Goal: Task Accomplishment & Management: Use online tool/utility

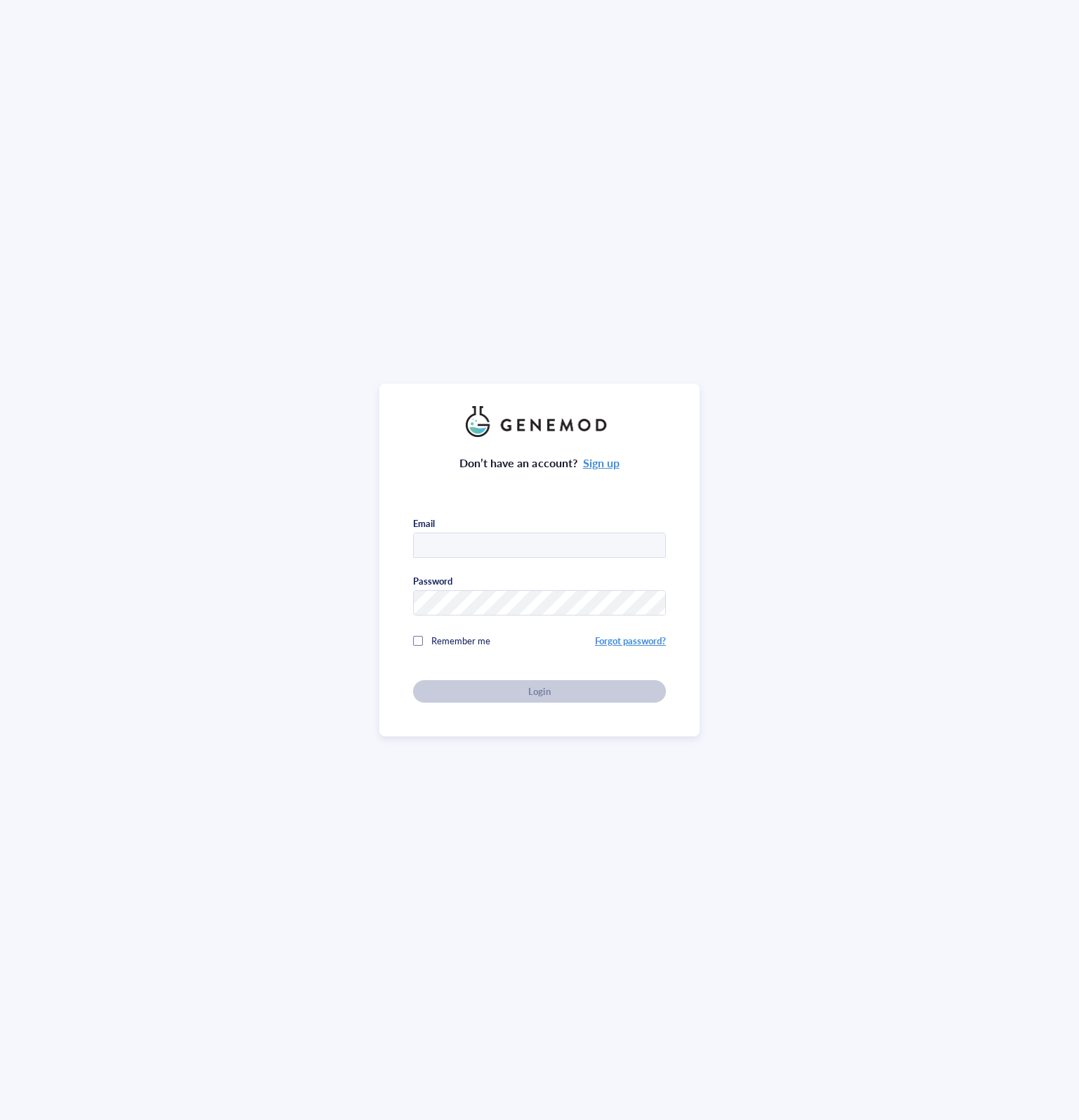
type input "biology@arobiotx.com"
drag, startPoint x: 782, startPoint y: 0, endPoint x: 826, endPoint y: 131, distance: 138.2
click at [826, 131] on div "Don’t have an account? Sign up Email biology@arobiotx.com Password Remember me …" at bounding box center [540, 560] width 1079 height 1120
click at [625, 685] on div "Login" at bounding box center [540, 691] width 208 height 13
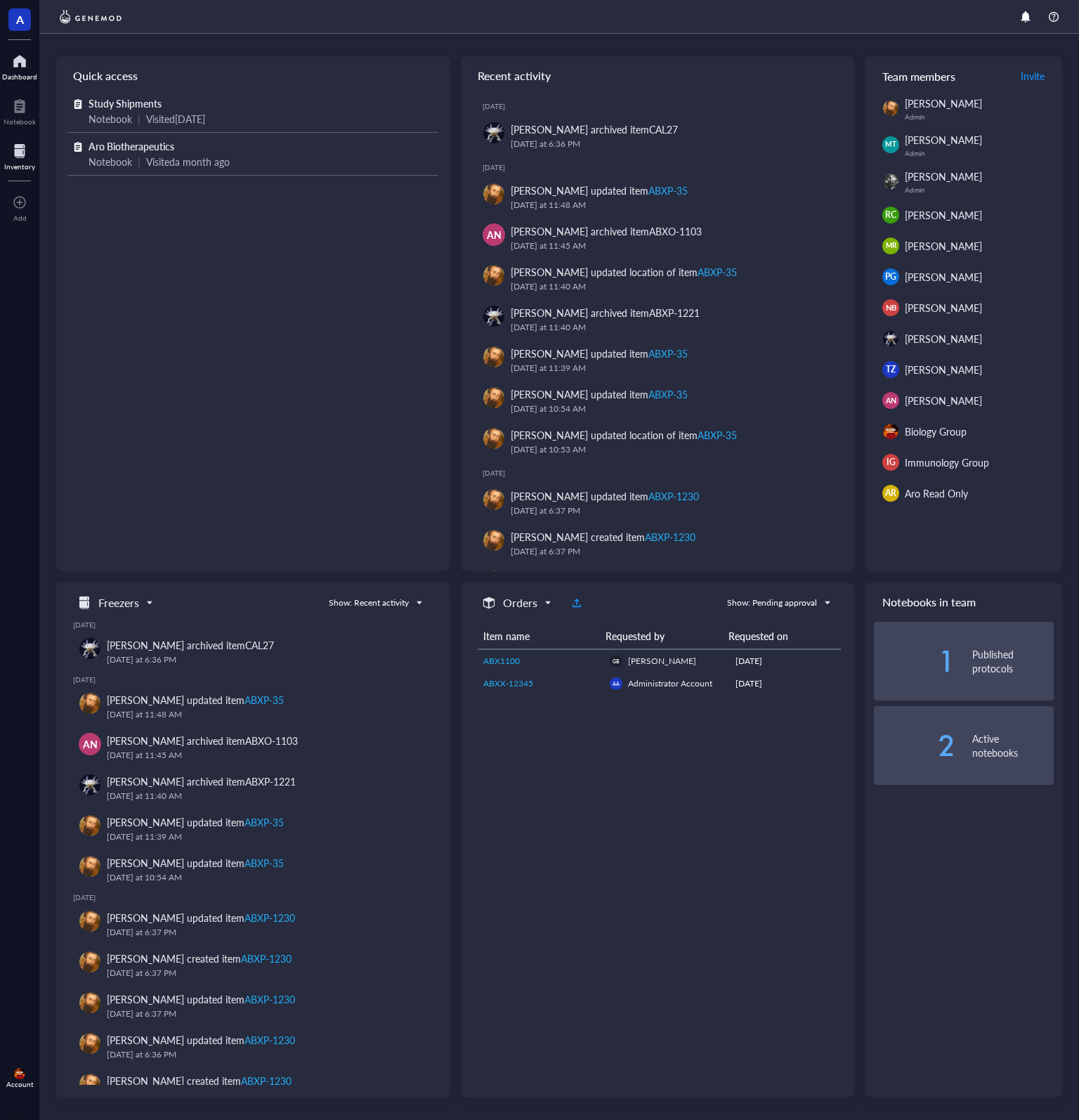
click at [24, 163] on div "Inventory" at bounding box center [20, 167] width 31 height 9
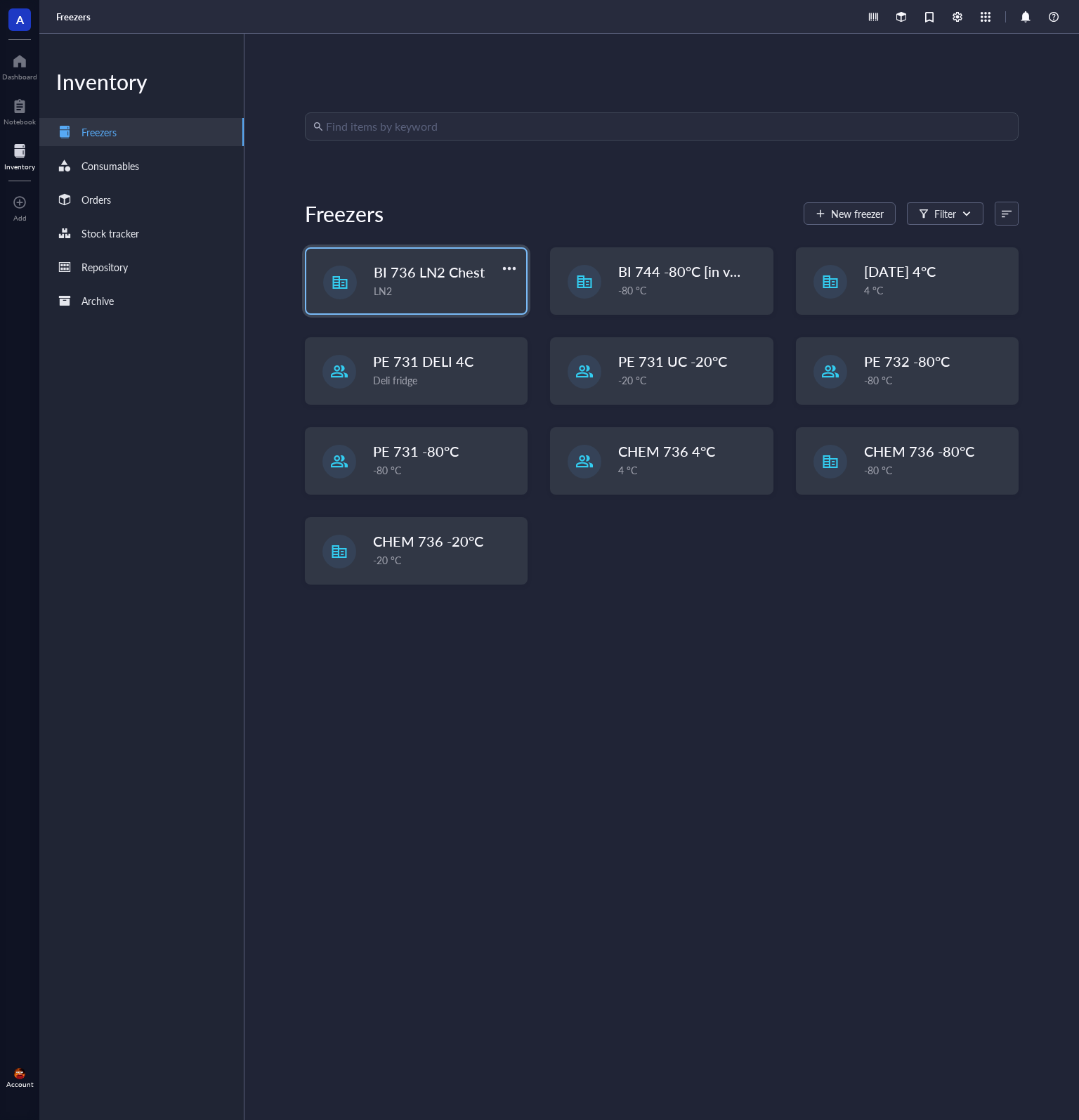
click at [448, 290] on div "LN2" at bounding box center [445, 291] width 144 height 15
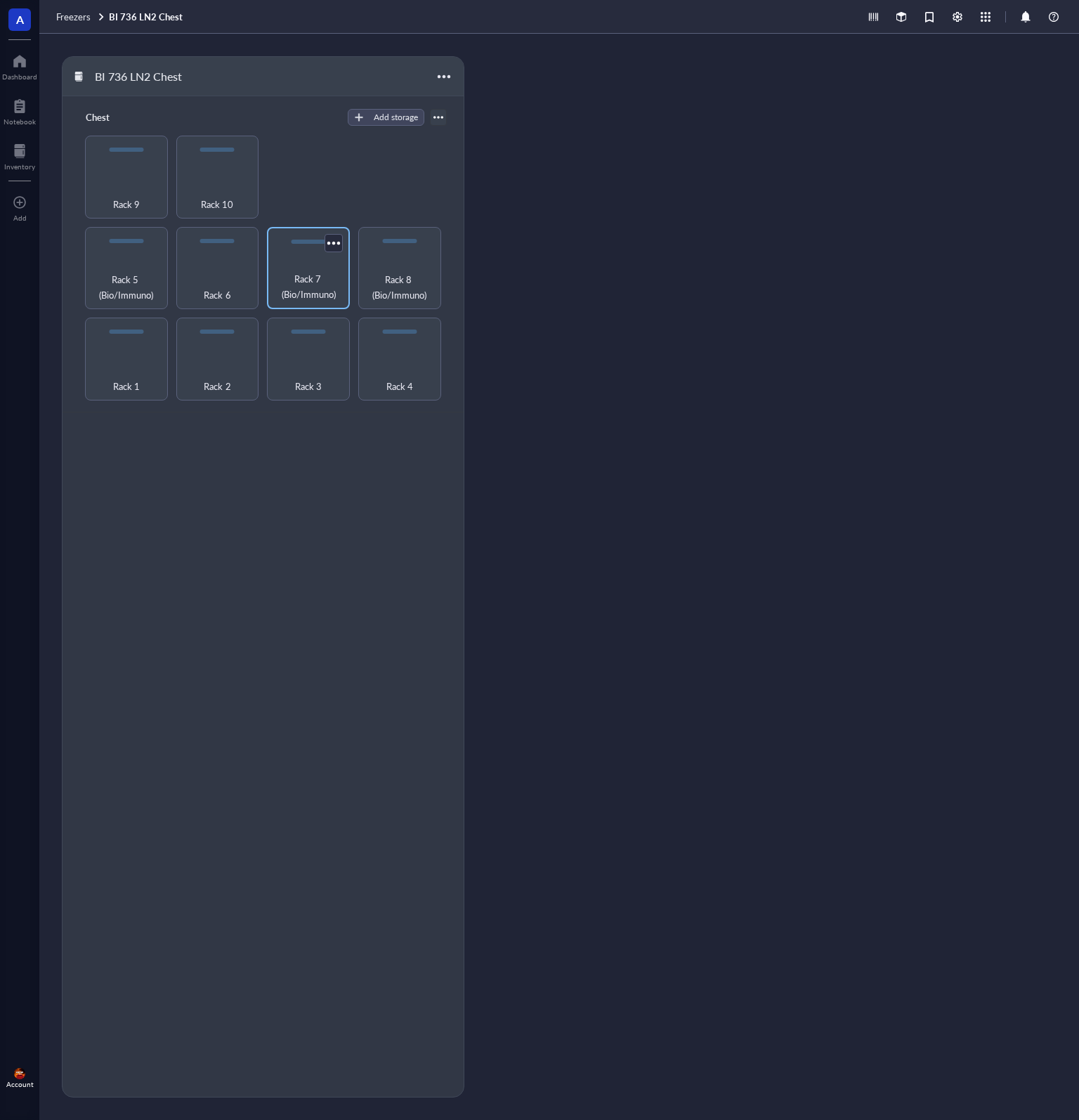
click at [309, 288] on span "Rack 7 (Bio/Immuno)" at bounding box center [308, 287] width 69 height 31
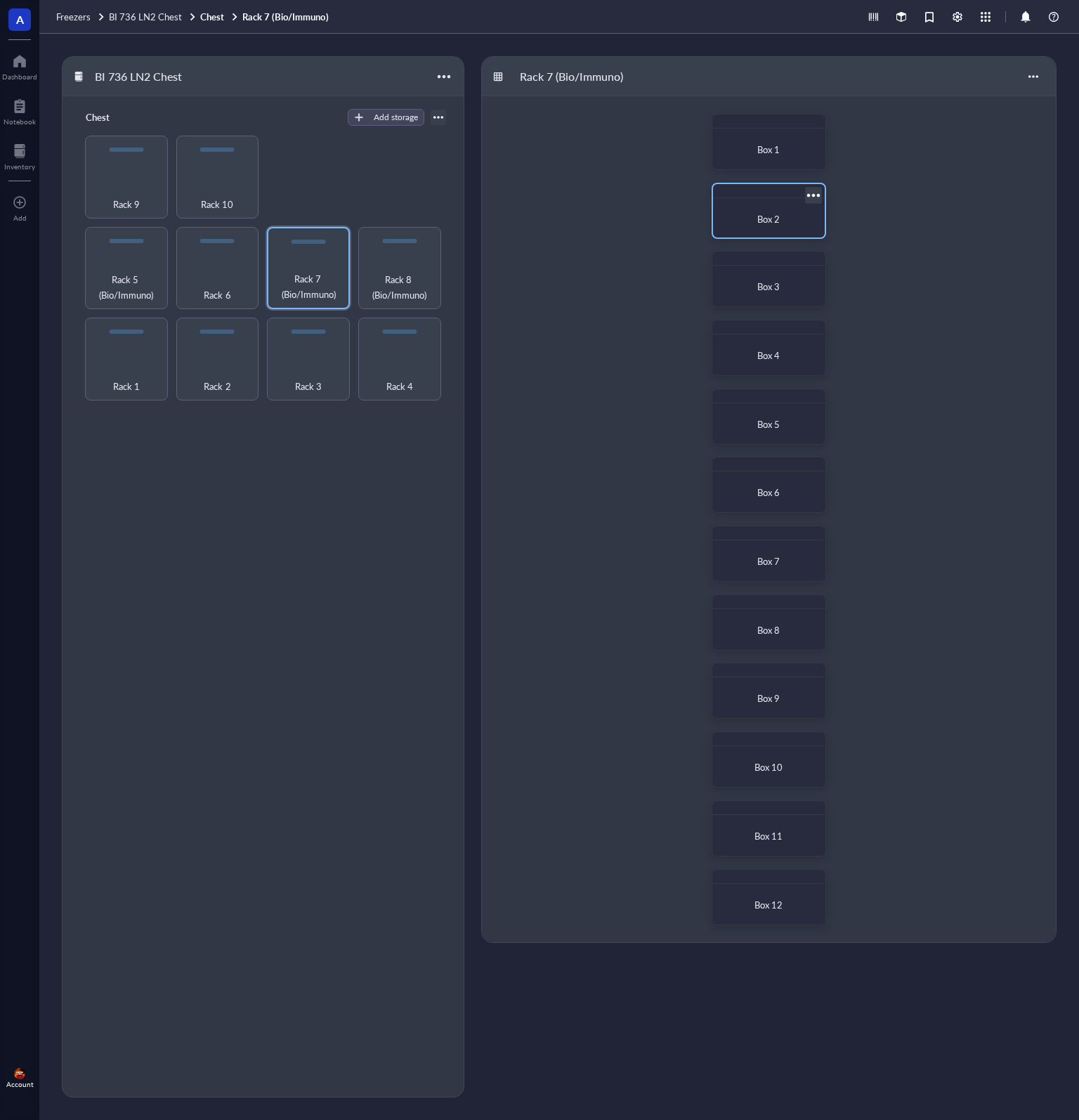
click at [778, 216] on span "Box 2" at bounding box center [768, 219] width 22 height 14
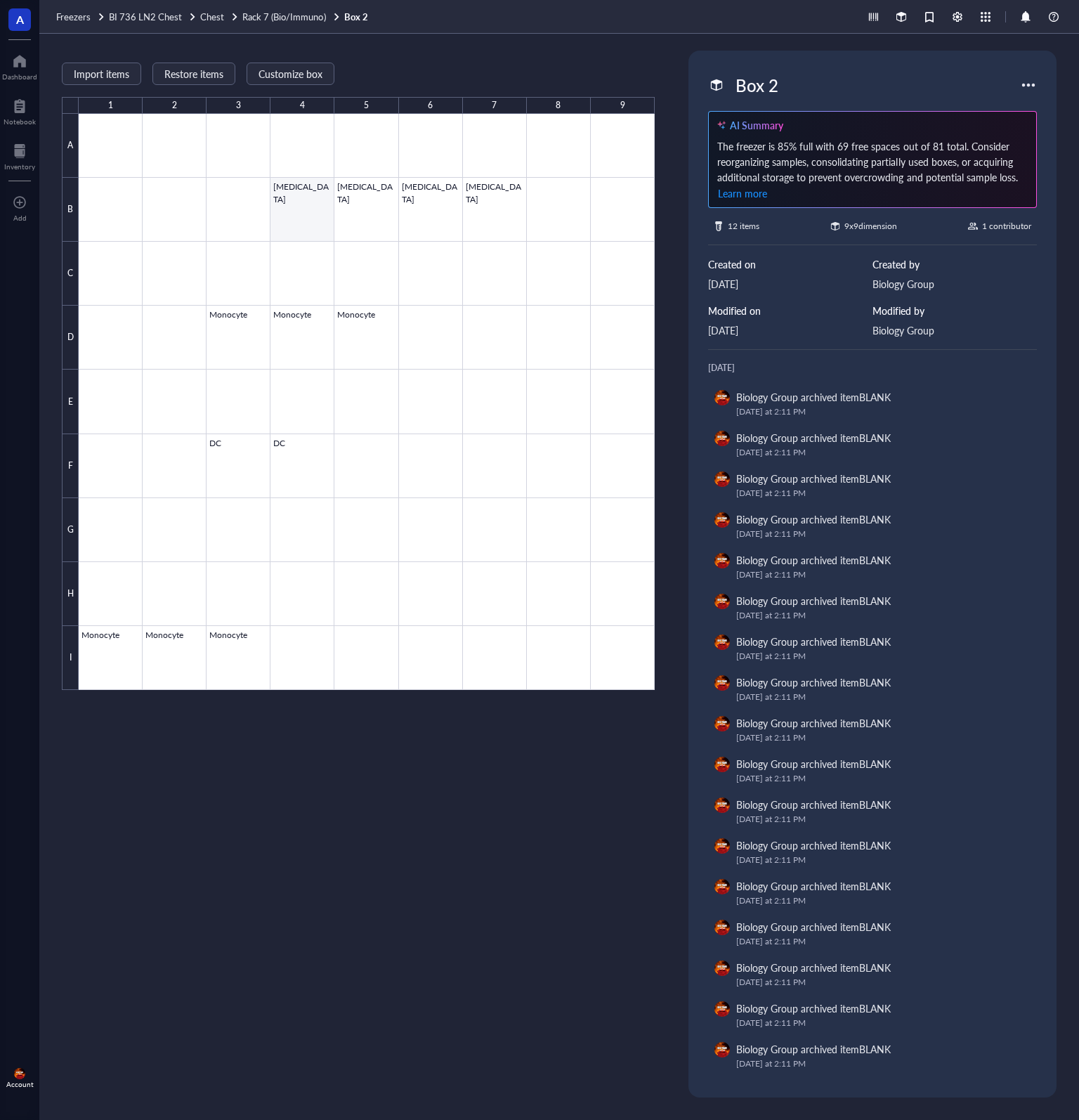
click at [304, 220] on div at bounding box center [366, 402] width 576 height 576
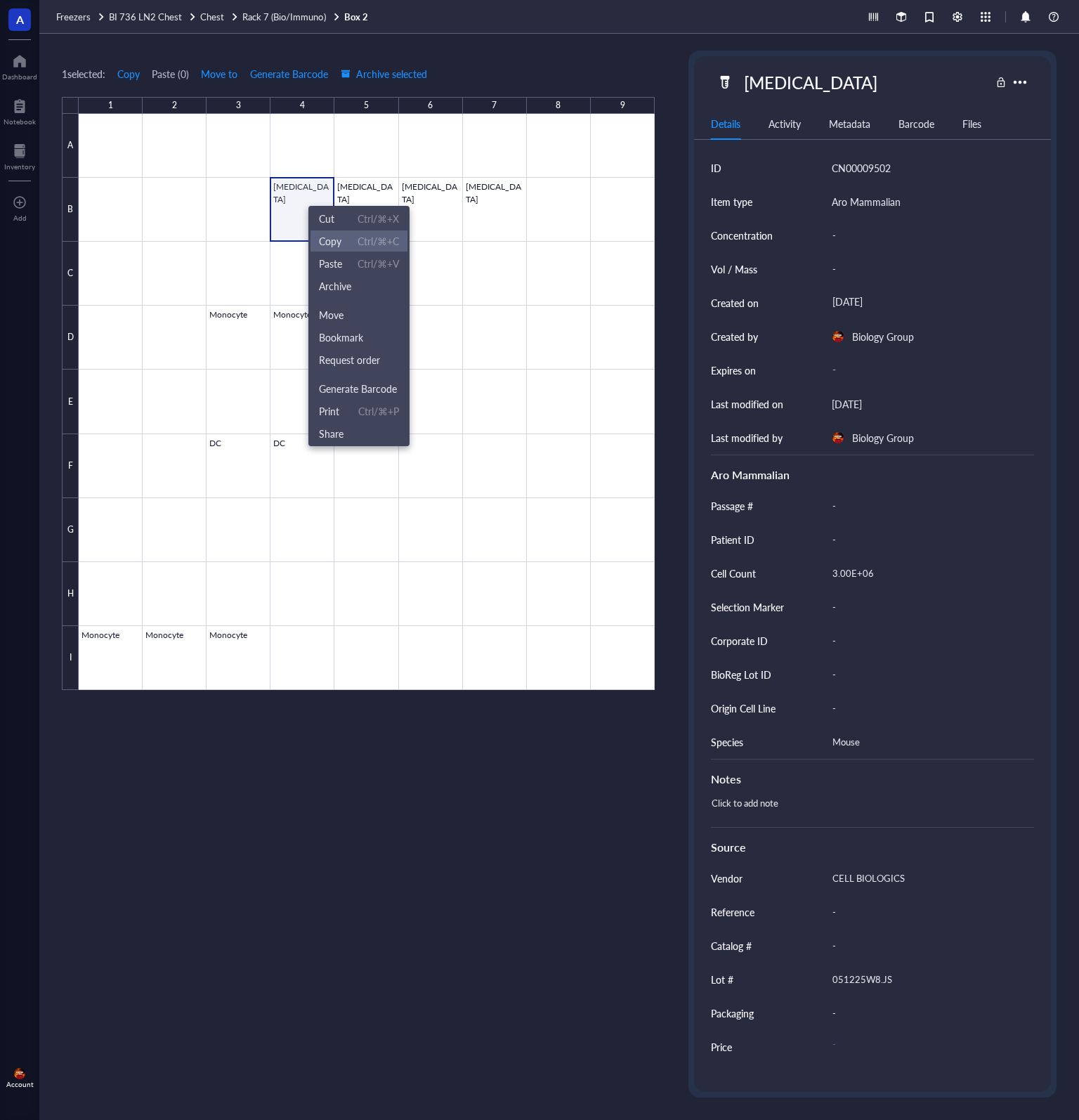
click at [352, 239] on span "Copy Ctrl/⌘+C" at bounding box center [359, 241] width 80 height 15
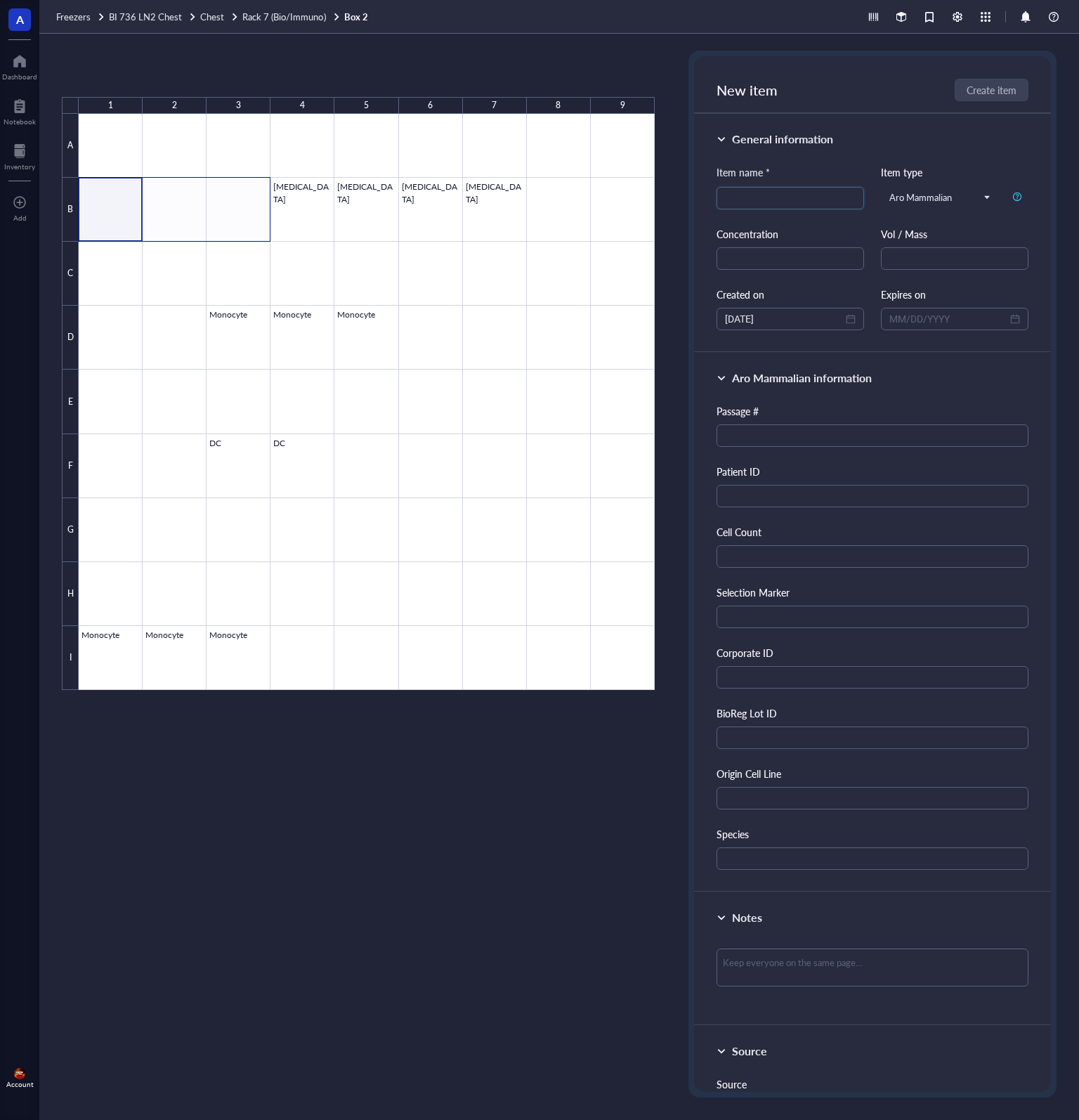
drag, startPoint x: 128, startPoint y: 207, endPoint x: 248, endPoint y: 209, distance: 120.0
click at [248, 209] on div at bounding box center [366, 402] width 576 height 576
click at [559, 215] on div at bounding box center [366, 402] width 576 height 576
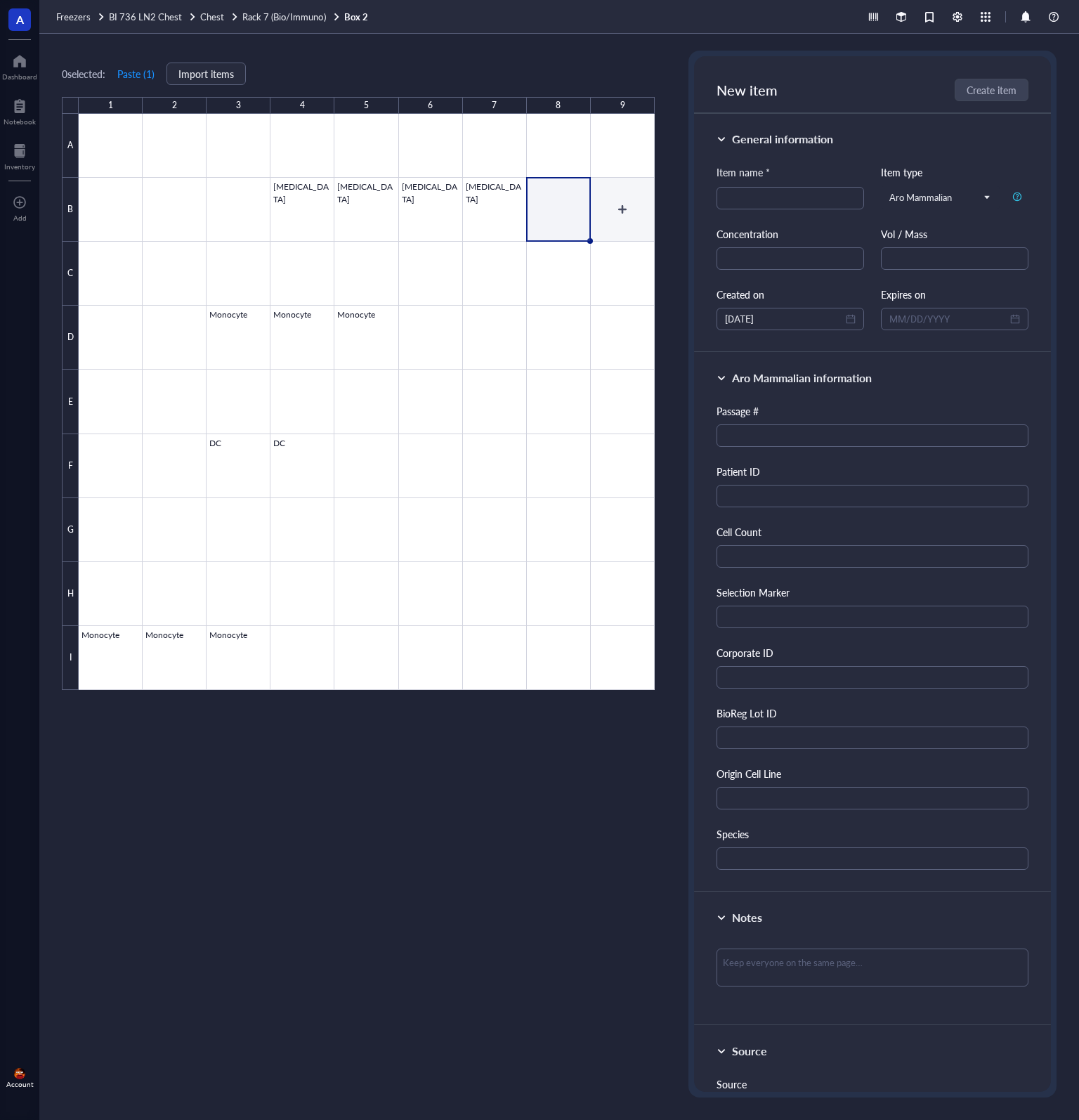
click at [625, 215] on div at bounding box center [366, 402] width 576 height 576
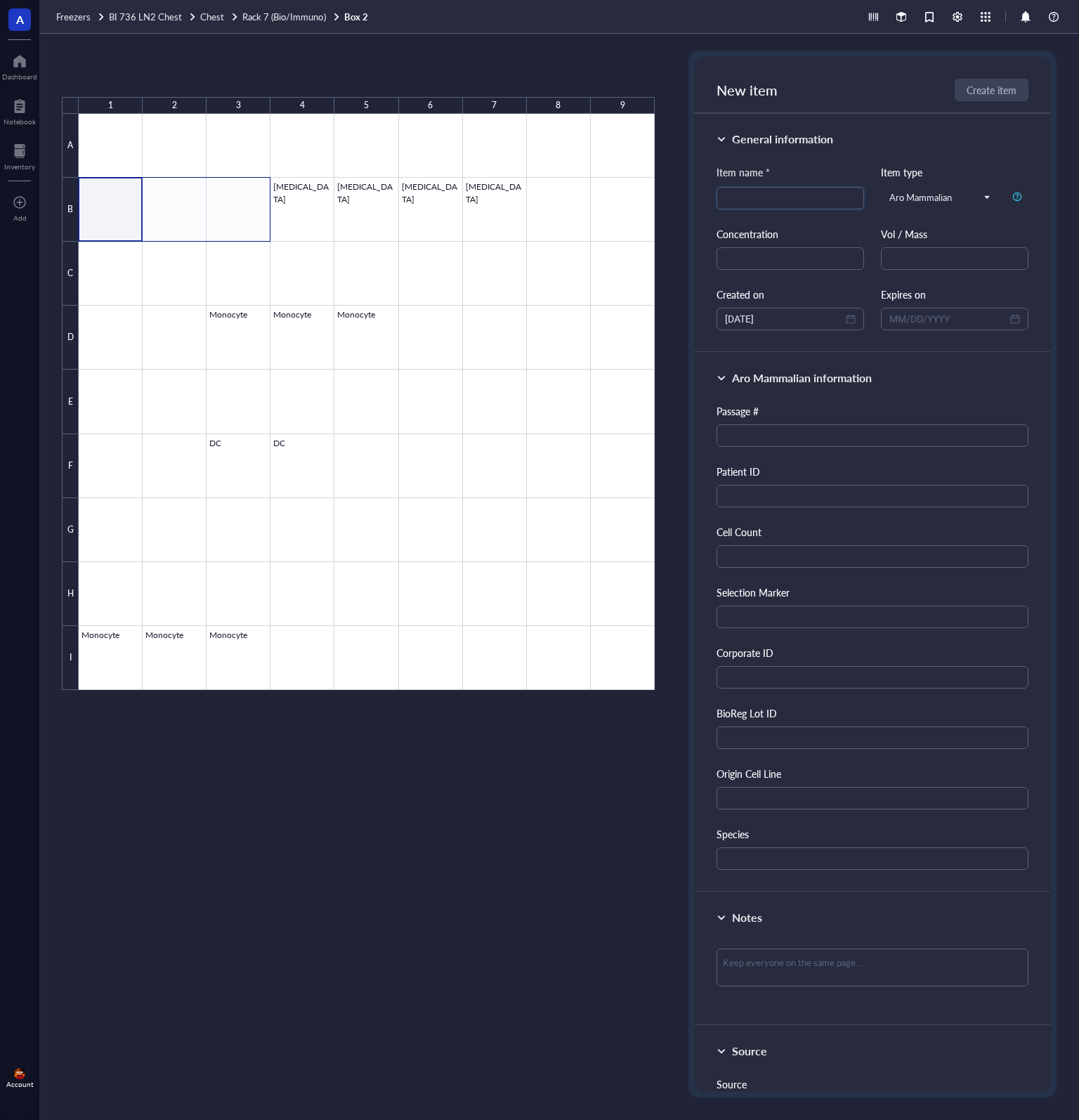
drag, startPoint x: 207, startPoint y: 210, endPoint x: 255, endPoint y: 215, distance: 48.3
click at [227, 211] on div at bounding box center [366, 402] width 576 height 576
click at [576, 223] on div at bounding box center [366, 402] width 576 height 576
click at [611, 218] on div at bounding box center [366, 402] width 576 height 576
drag, startPoint x: 417, startPoint y: 280, endPoint x: 534, endPoint y: 271, distance: 117.3
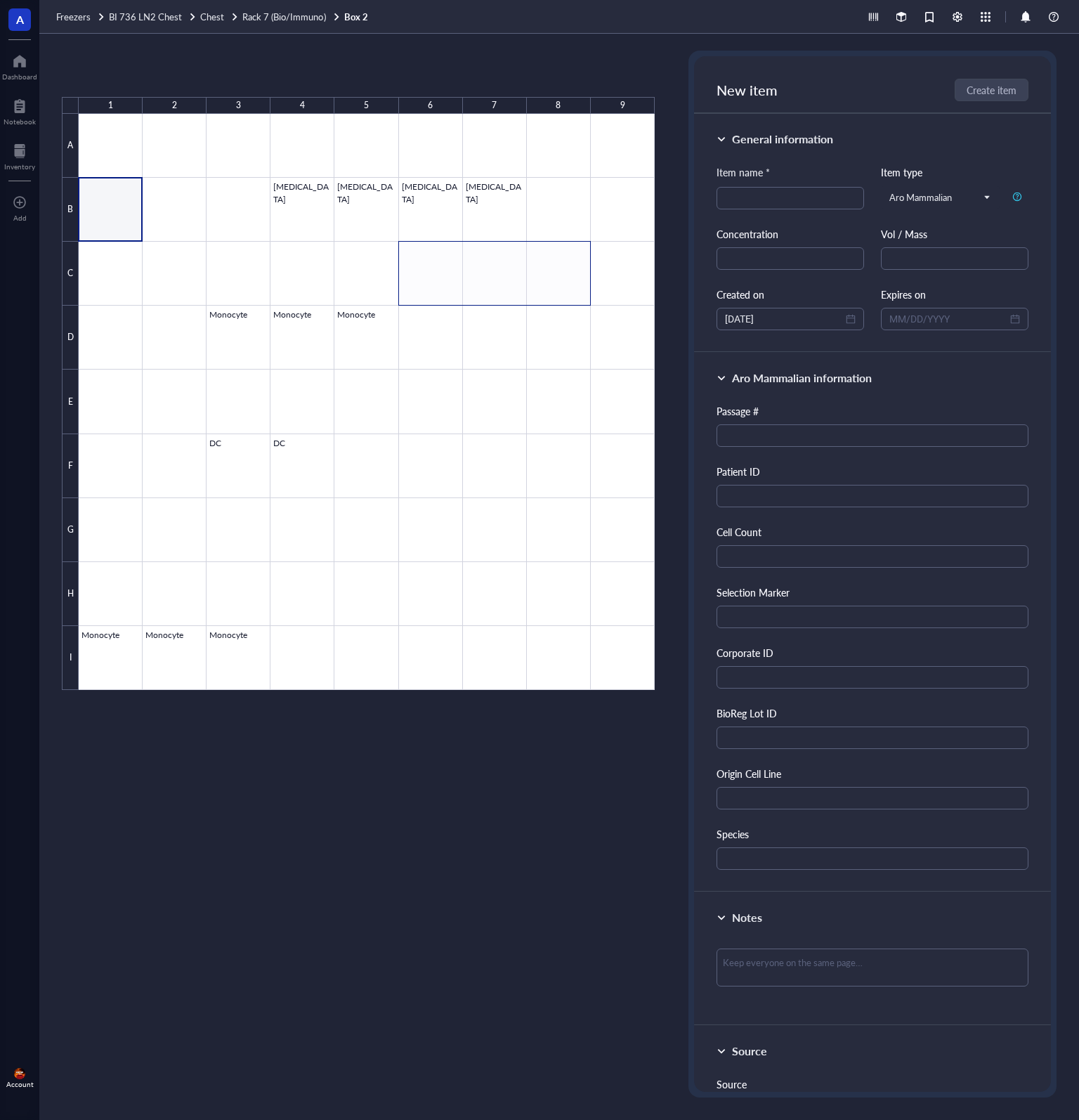
click at [534, 271] on div at bounding box center [366, 402] width 576 height 576
click at [620, 276] on div at bounding box center [366, 402] width 576 height 576
click at [111, 207] on div at bounding box center [366, 402] width 576 height 576
click at [180, 211] on div at bounding box center [366, 402] width 576 height 576
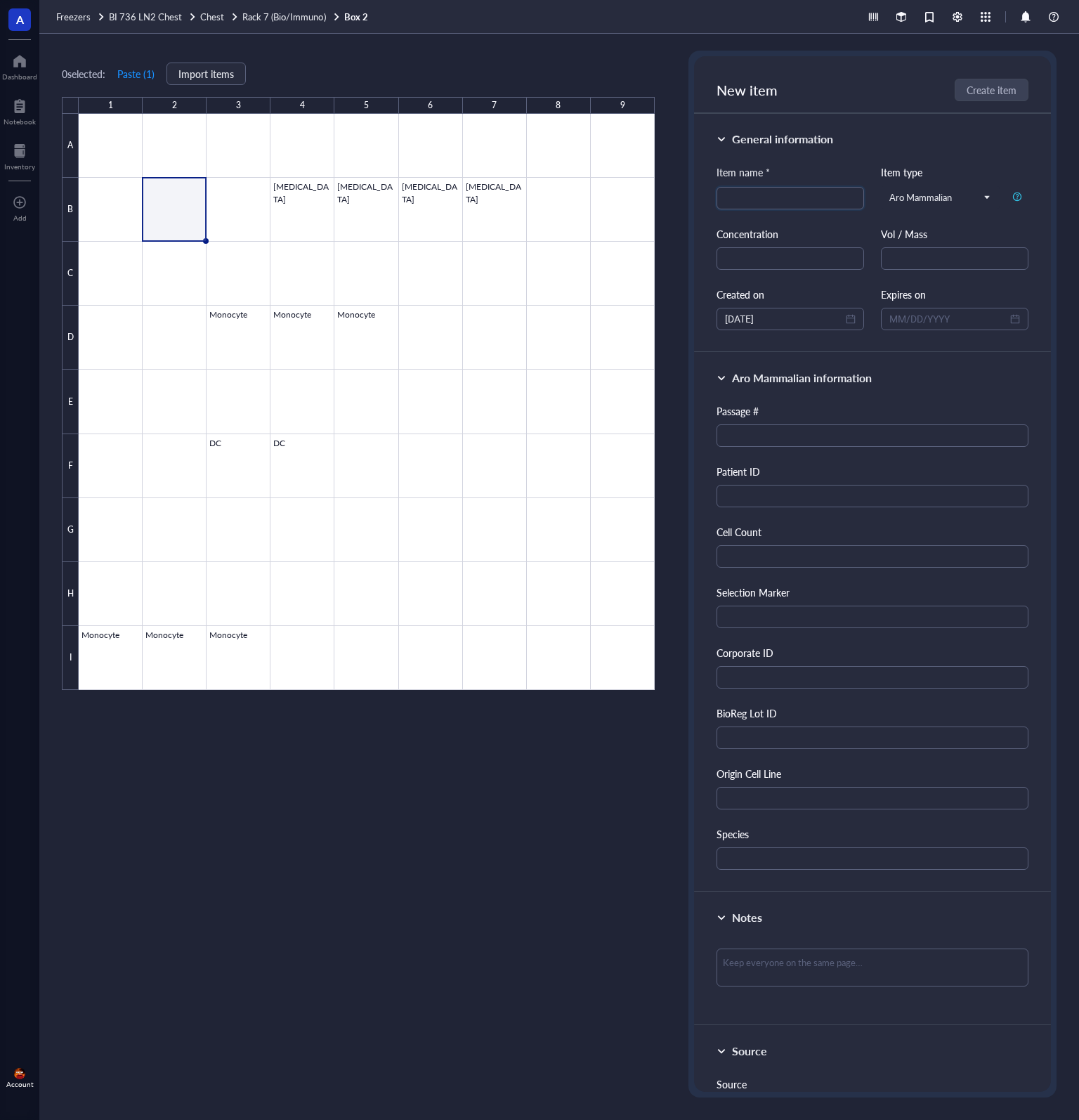
click at [108, 211] on div at bounding box center [366, 402] width 576 height 576
click at [245, 207] on div at bounding box center [366, 402] width 576 height 576
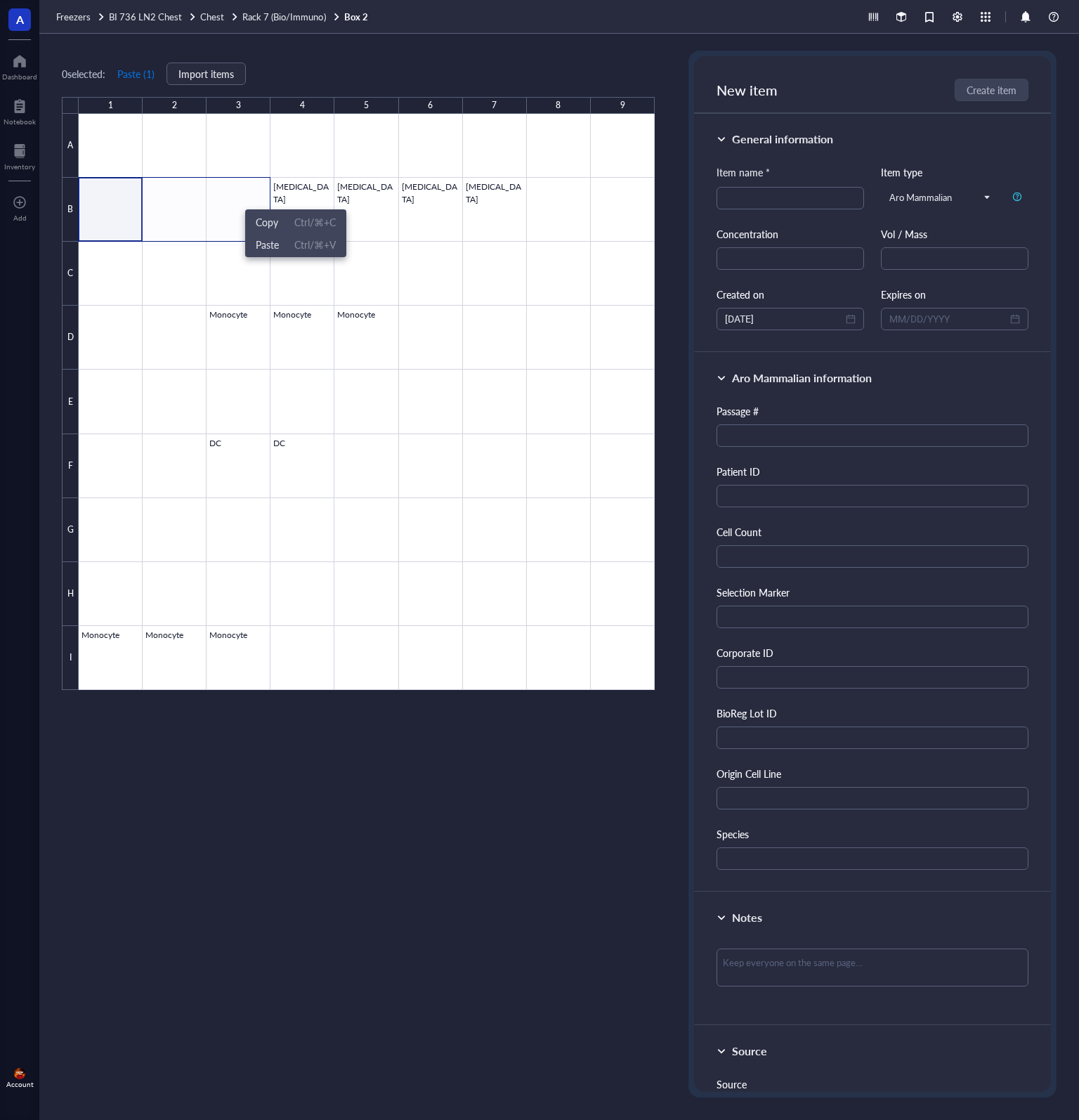
click at [131, 71] on button "Paste ( 1 )" at bounding box center [135, 73] width 38 height 22
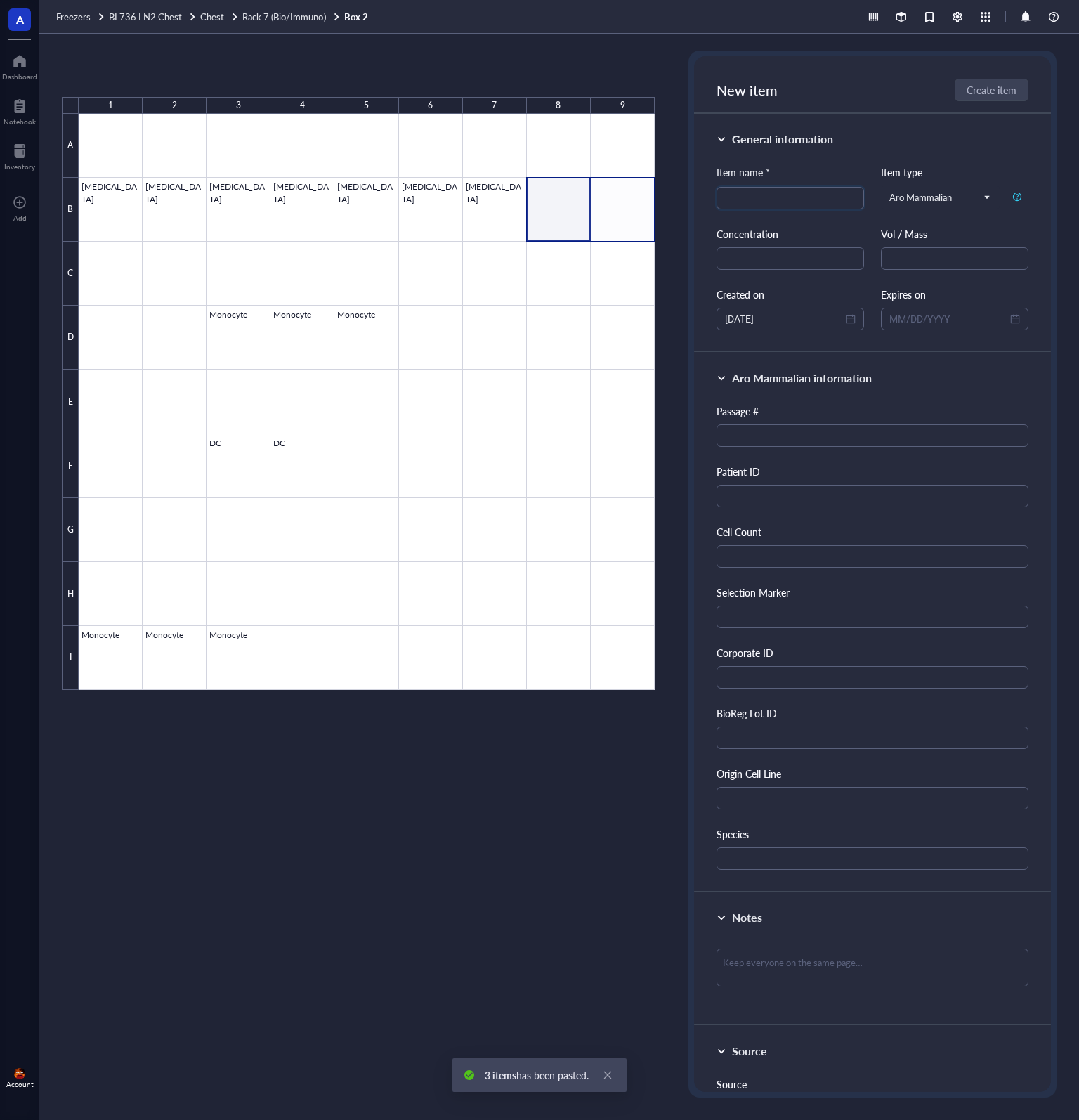
drag, startPoint x: 569, startPoint y: 214, endPoint x: 616, endPoint y: 214, distance: 47.0
click at [616, 214] on div at bounding box center [366, 402] width 576 height 576
click at [139, 71] on button "Paste ( 1 )" at bounding box center [135, 73] width 38 height 22
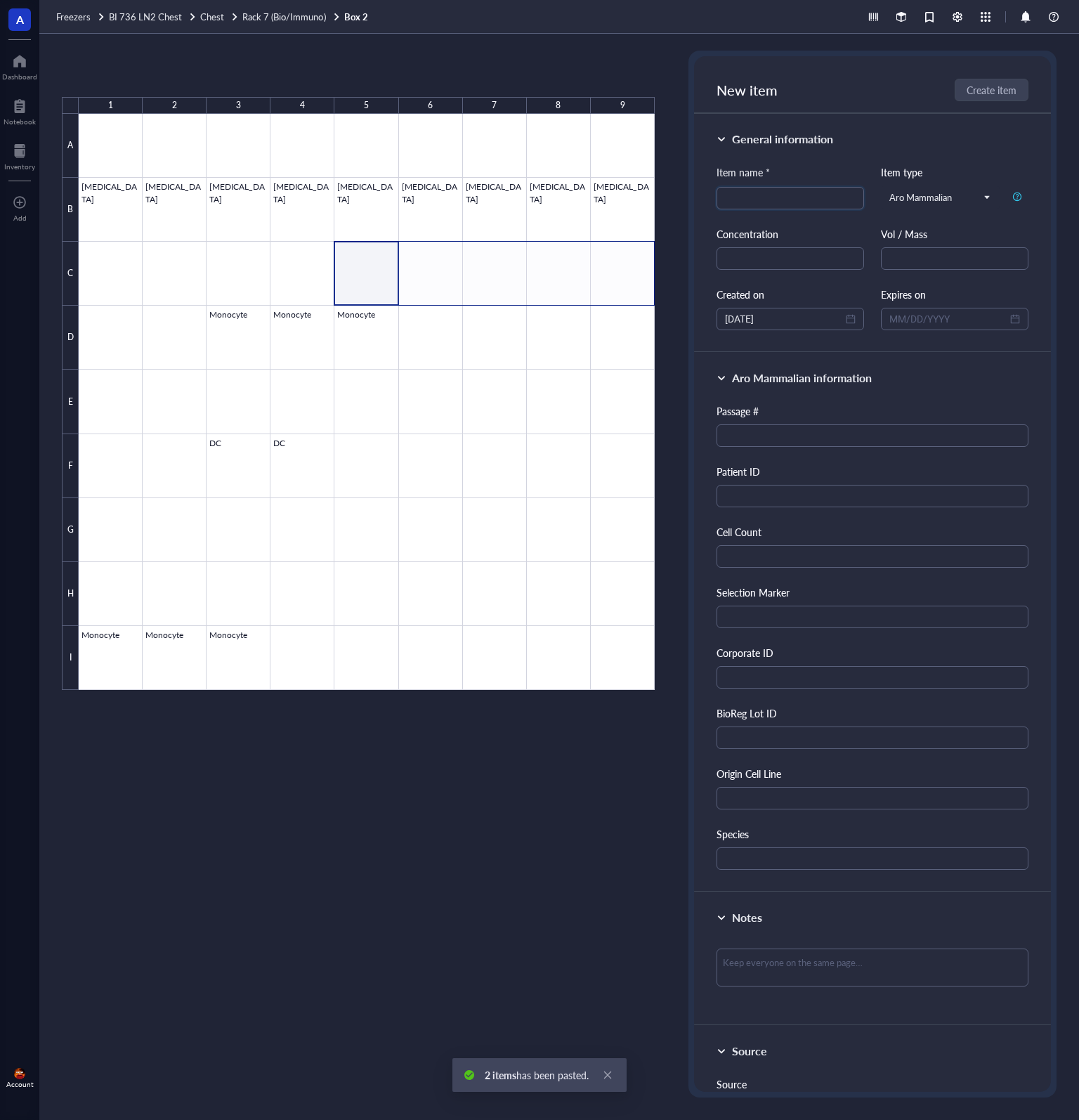
drag, startPoint x: 372, startPoint y: 270, endPoint x: 602, endPoint y: 279, distance: 230.2
click at [602, 279] on div at bounding box center [366, 402] width 576 height 576
click at [132, 79] on button "Paste ( 1 )" at bounding box center [135, 73] width 38 height 22
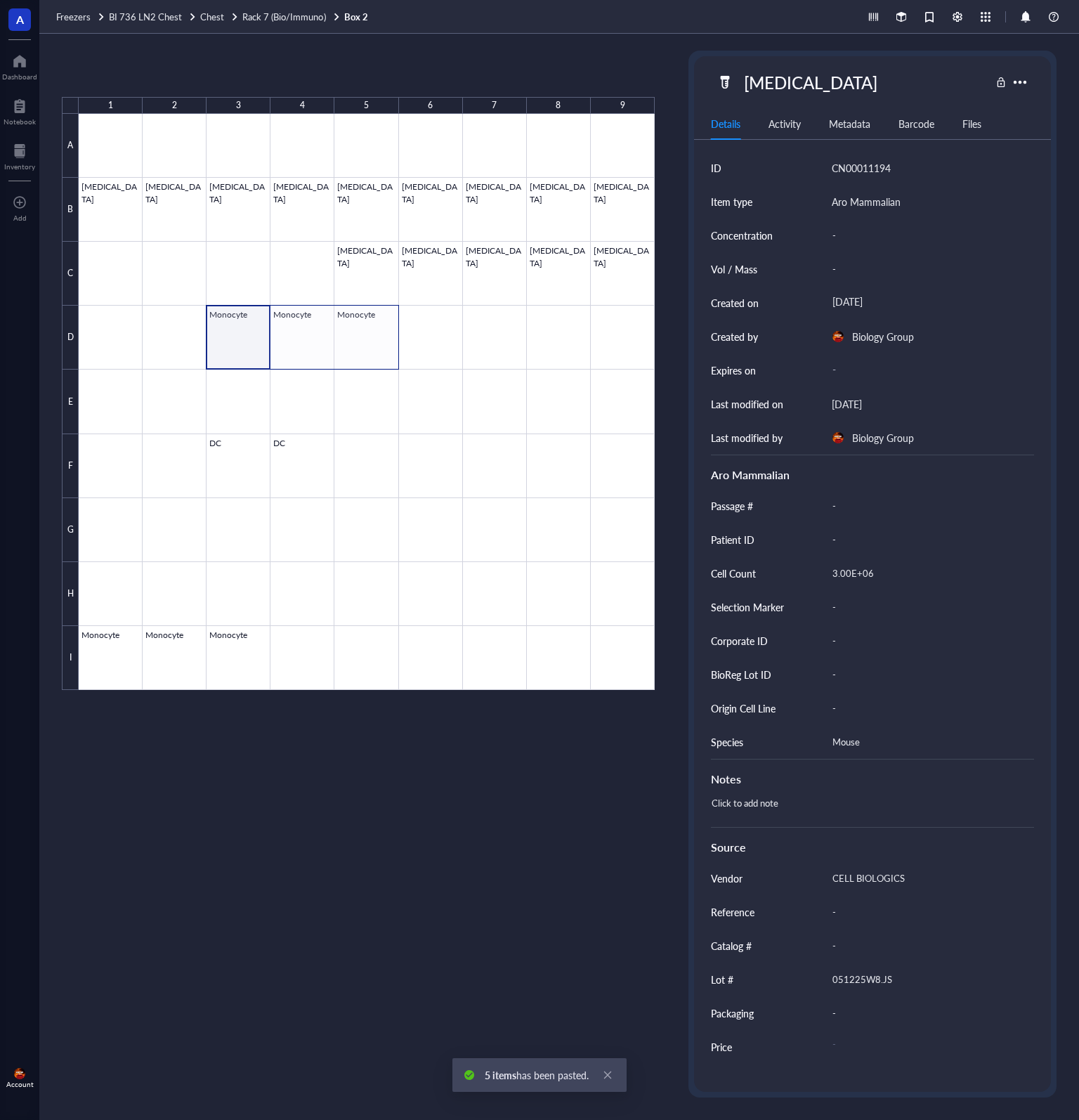
drag, startPoint x: 339, startPoint y: 336, endPoint x: 369, endPoint y: 340, distance: 30.3
click at [369, 340] on div at bounding box center [366, 402] width 576 height 576
drag, startPoint x: 214, startPoint y: 329, endPoint x: 372, endPoint y: 338, distance: 158.3
click at [372, 338] on div at bounding box center [366, 402] width 576 height 576
click at [227, 73] on span "Move to" at bounding box center [220, 73] width 37 height 11
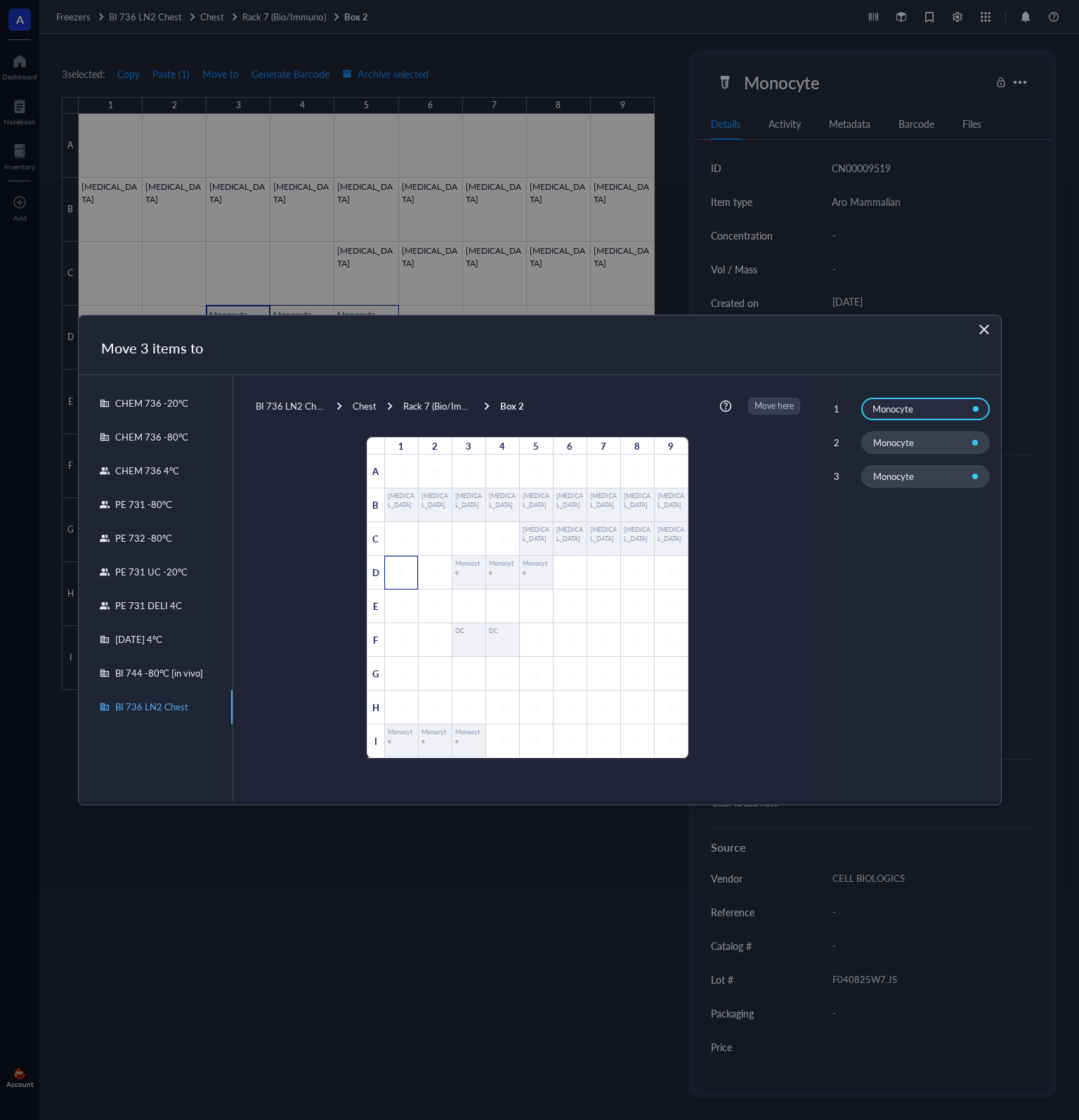
click at [389, 571] on div at bounding box center [401, 573] width 34 height 34
click at [423, 571] on div at bounding box center [435, 573] width 34 height 34
click at [465, 571] on div "Monocyte" at bounding box center [468, 572] width 26 height 26
click at [460, 581] on div "Monocyte" at bounding box center [468, 572] width 26 height 26
click at [762, 404] on span "Move here" at bounding box center [774, 406] width 39 height 17
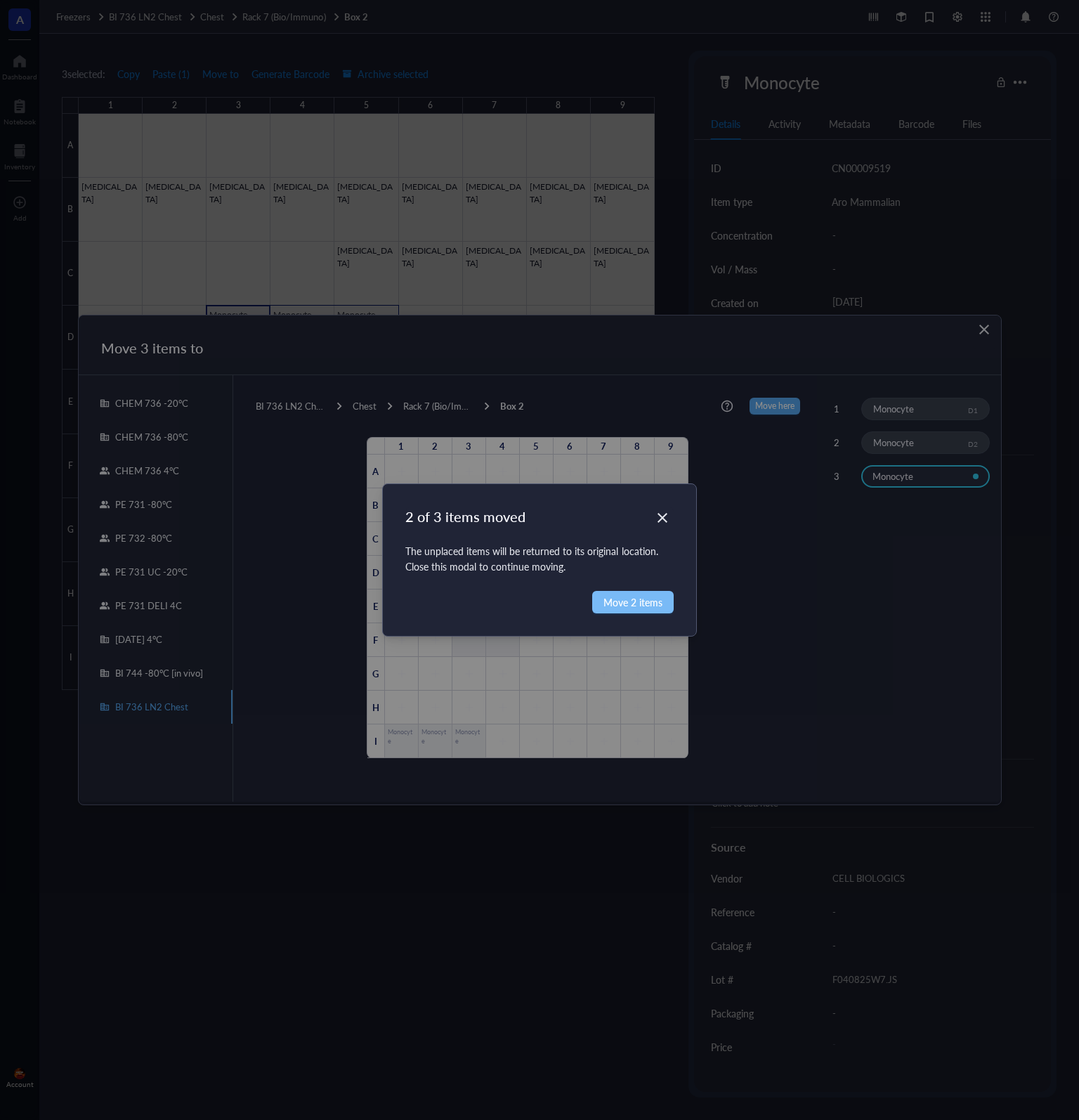
click at [649, 608] on span "Move 2 items" at bounding box center [632, 602] width 59 height 15
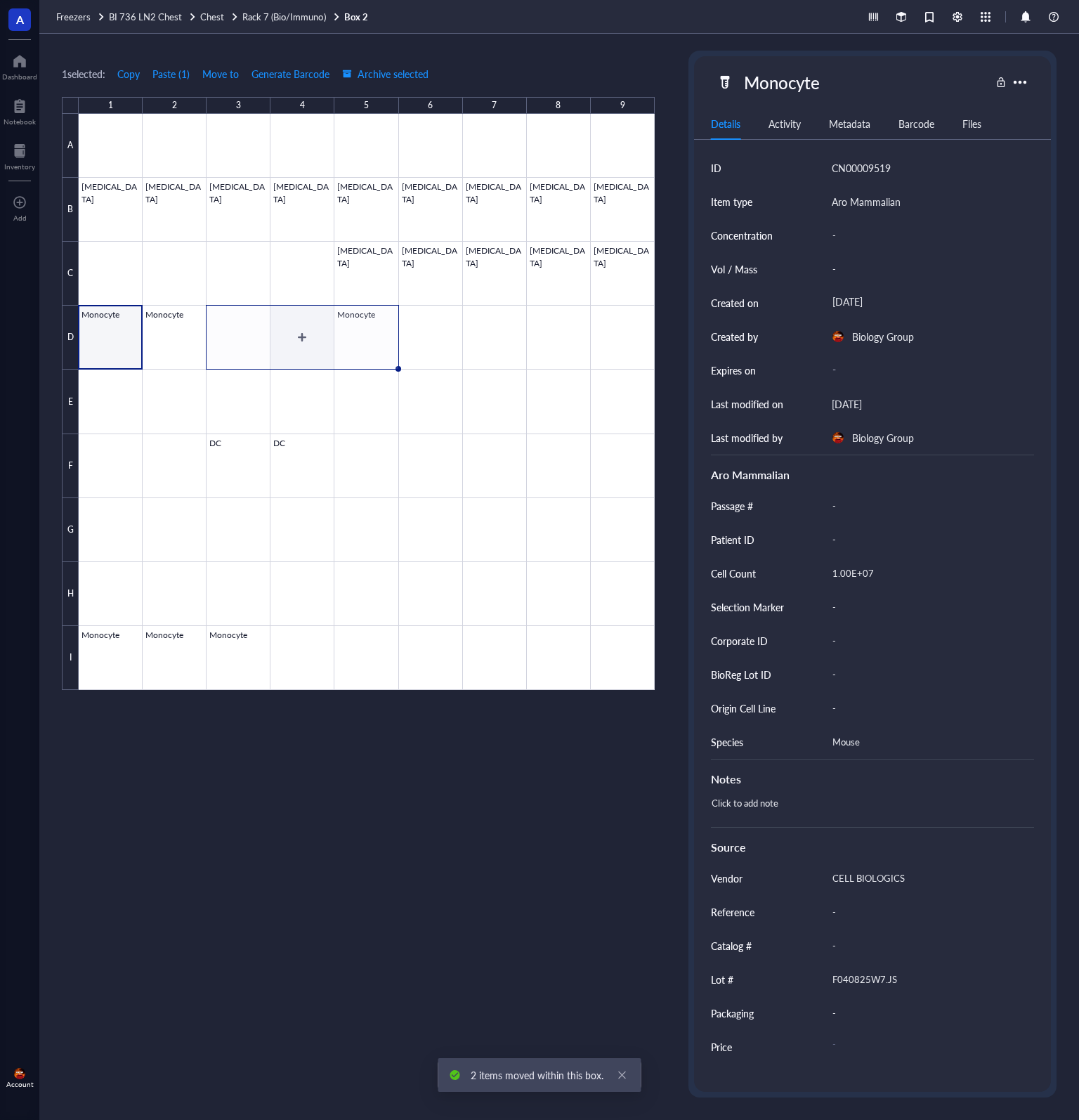
drag, startPoint x: 325, startPoint y: 335, endPoint x: 344, endPoint y: 336, distance: 19.0
click at [326, 335] on div at bounding box center [366, 402] width 576 height 576
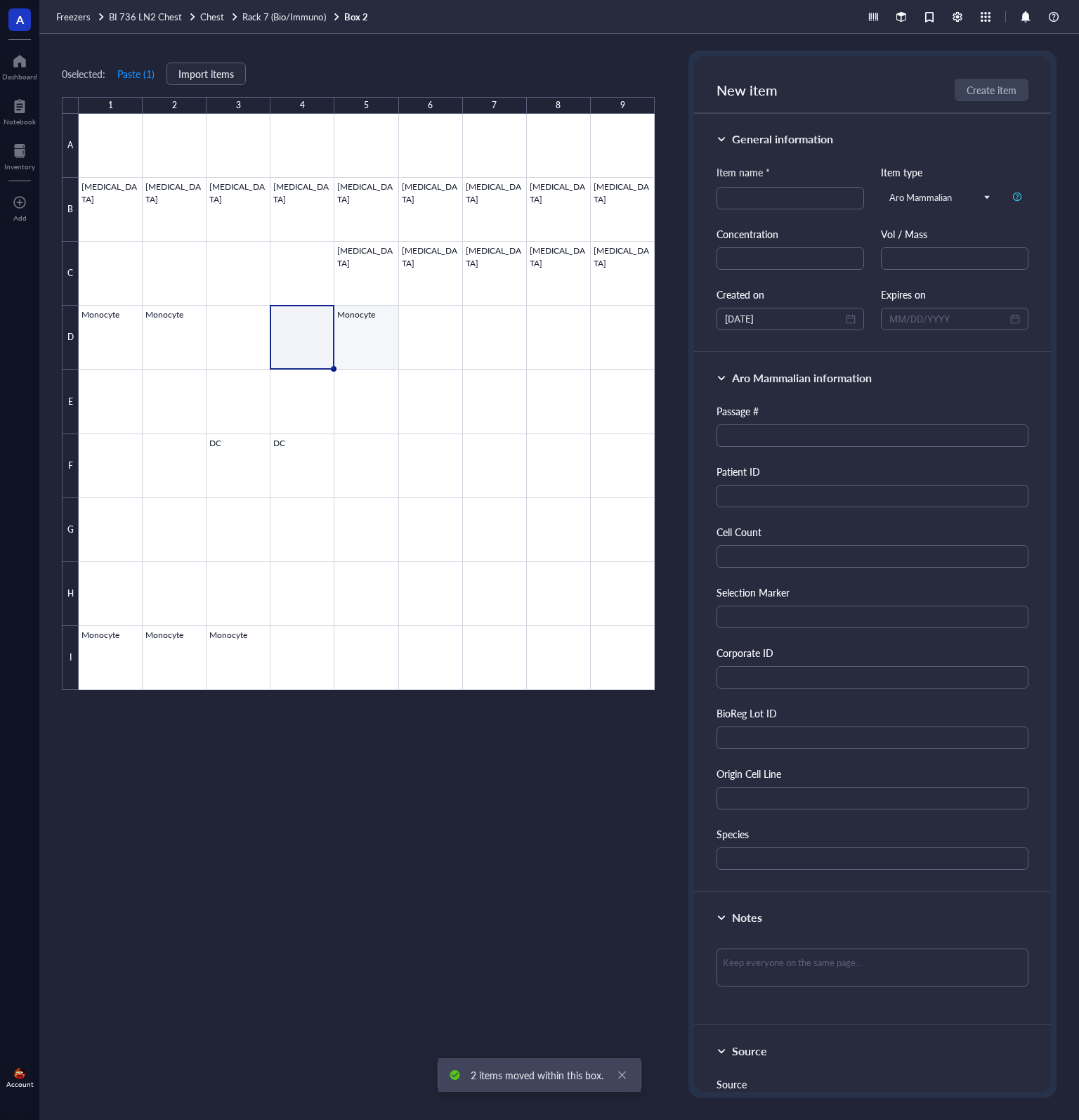
click at [367, 338] on div at bounding box center [366, 402] width 576 height 576
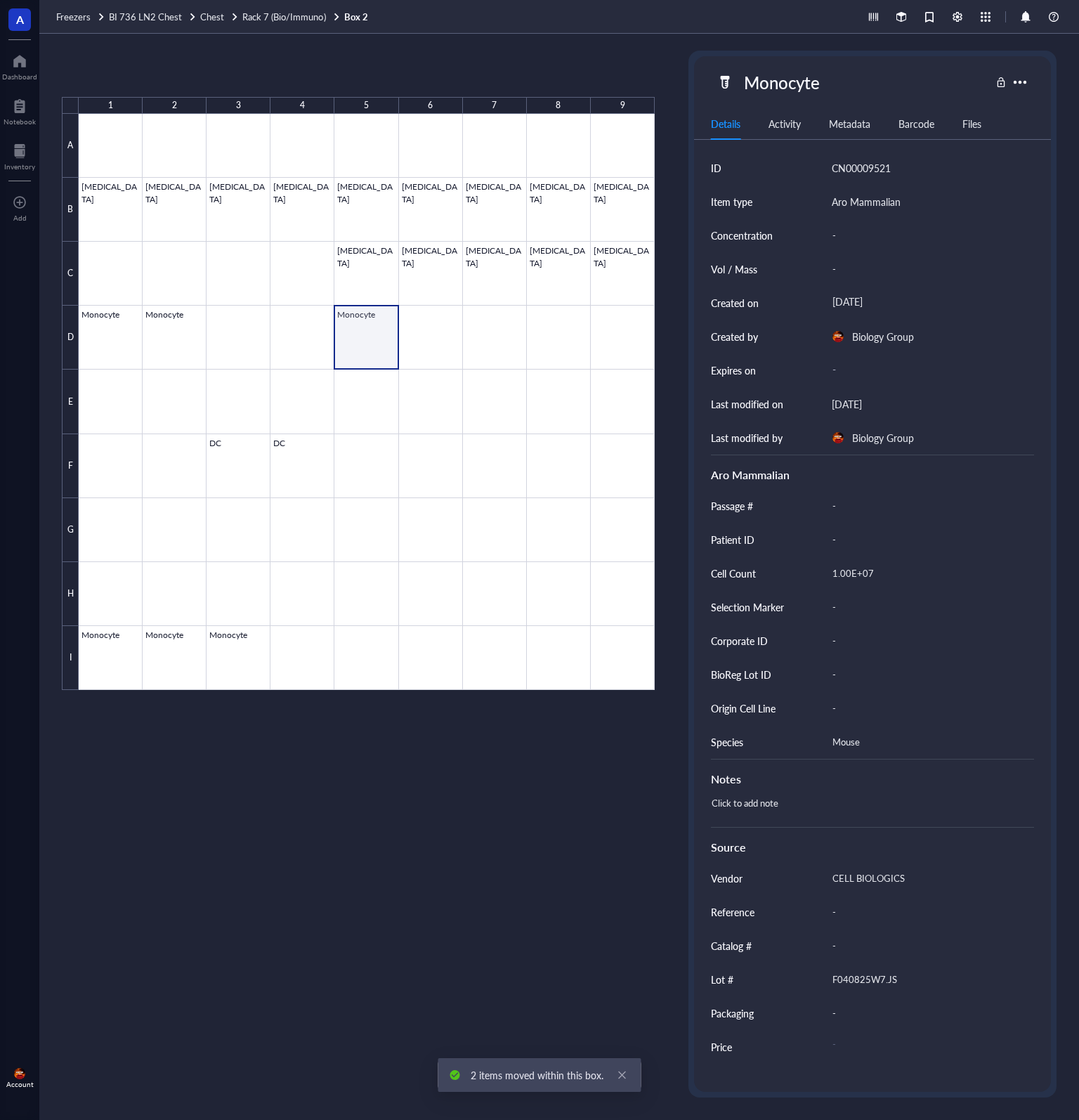
drag, startPoint x: 380, startPoint y: 337, endPoint x: 334, endPoint y: 288, distance: 67.2
click at [356, 346] on div at bounding box center [366, 402] width 576 height 576
click at [224, 74] on span "Move to" at bounding box center [220, 73] width 37 height 11
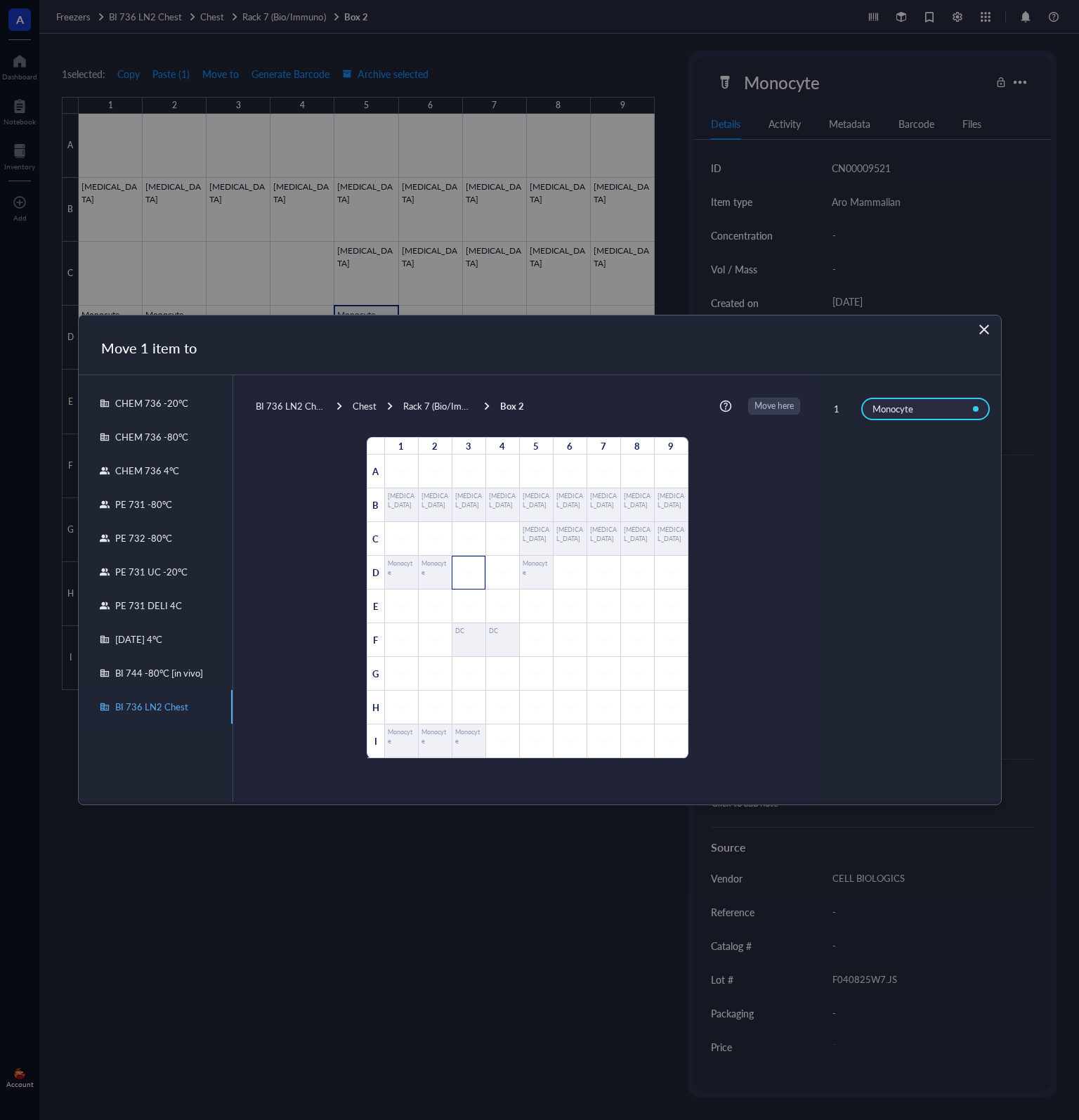
click at [457, 565] on div at bounding box center [469, 573] width 34 height 34
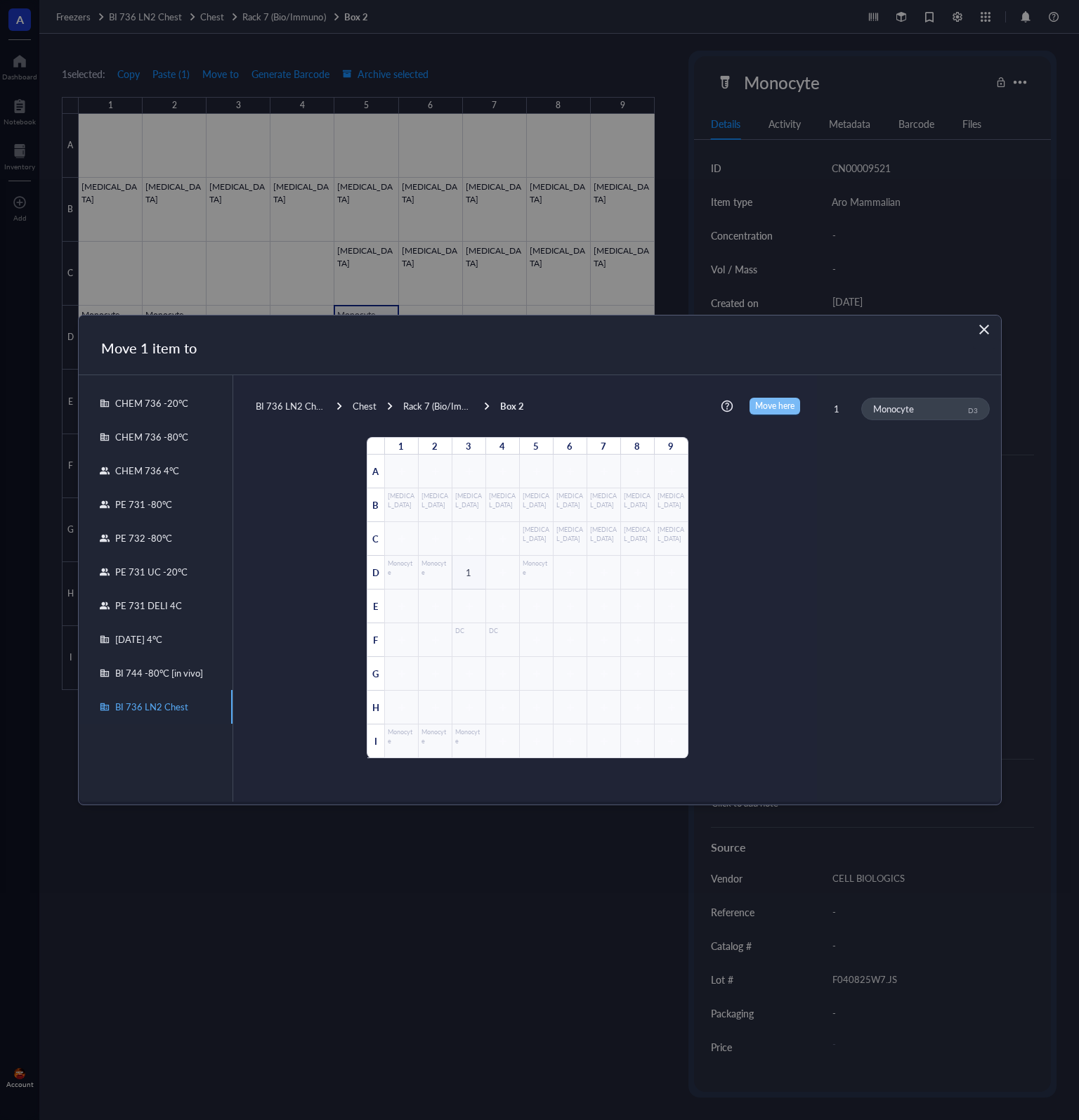
click at [762, 402] on span "Move here" at bounding box center [774, 406] width 39 height 17
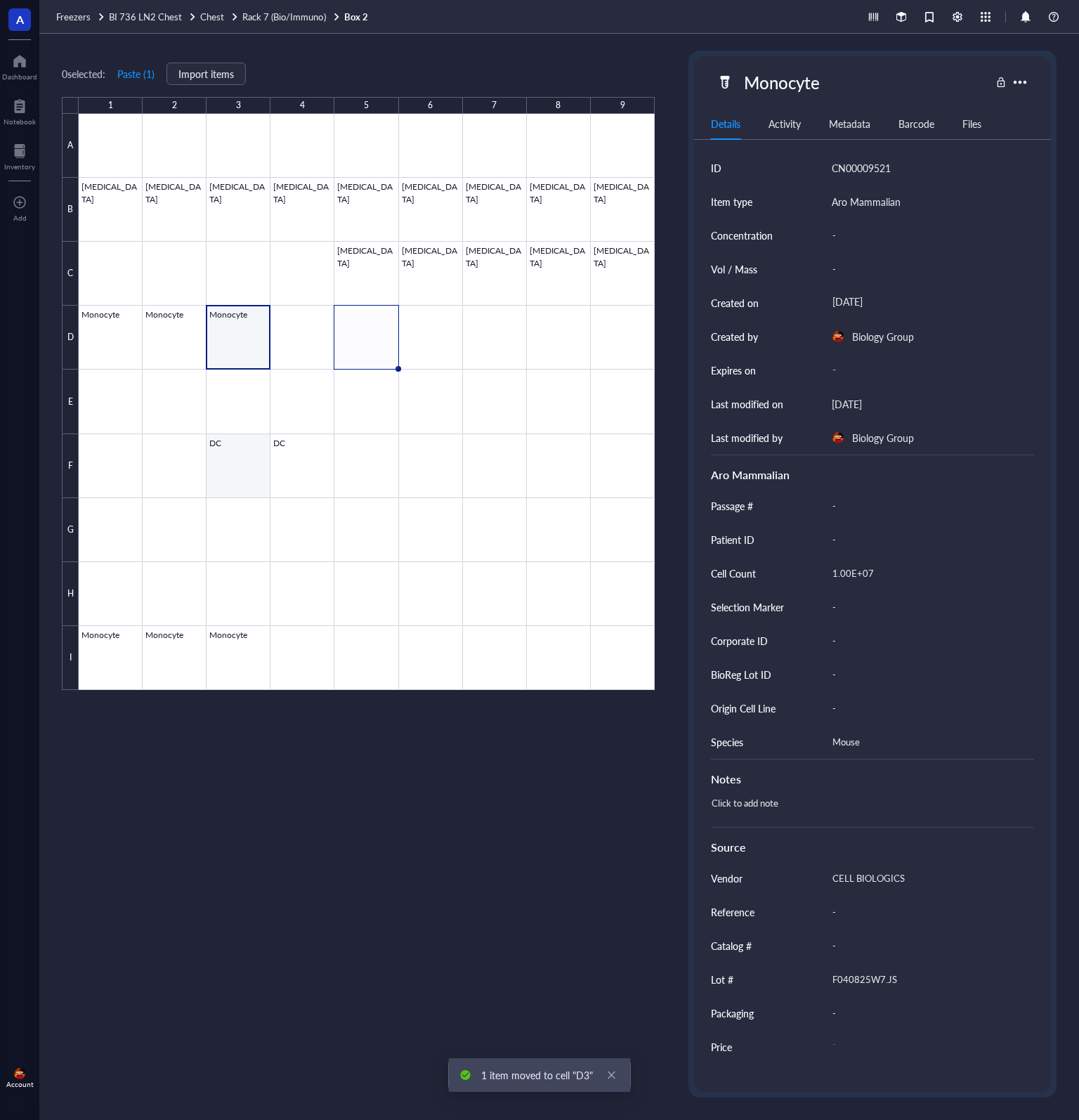
click at [231, 468] on div at bounding box center [366, 402] width 576 height 576
drag, startPoint x: 128, startPoint y: 71, endPoint x: 152, endPoint y: 106, distance: 42.4
click at [129, 71] on span "Copy" at bounding box center [128, 73] width 22 height 11
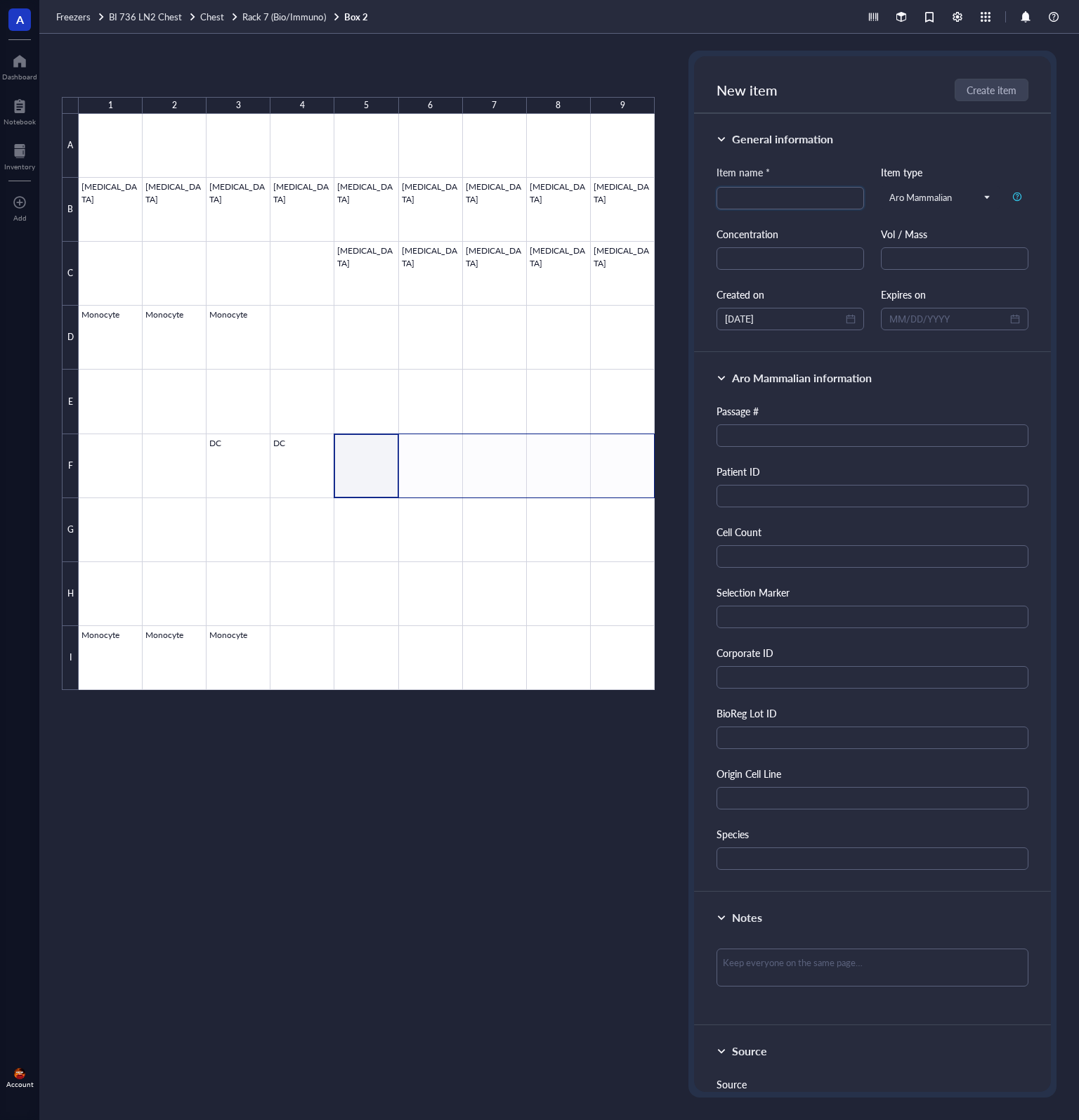
drag, startPoint x: 606, startPoint y: 468, endPoint x: 630, endPoint y: 468, distance: 24.0
click at [630, 468] on div at bounding box center [366, 402] width 576 height 576
click at [129, 68] on button "Paste ( 1 )" at bounding box center [135, 73] width 38 height 22
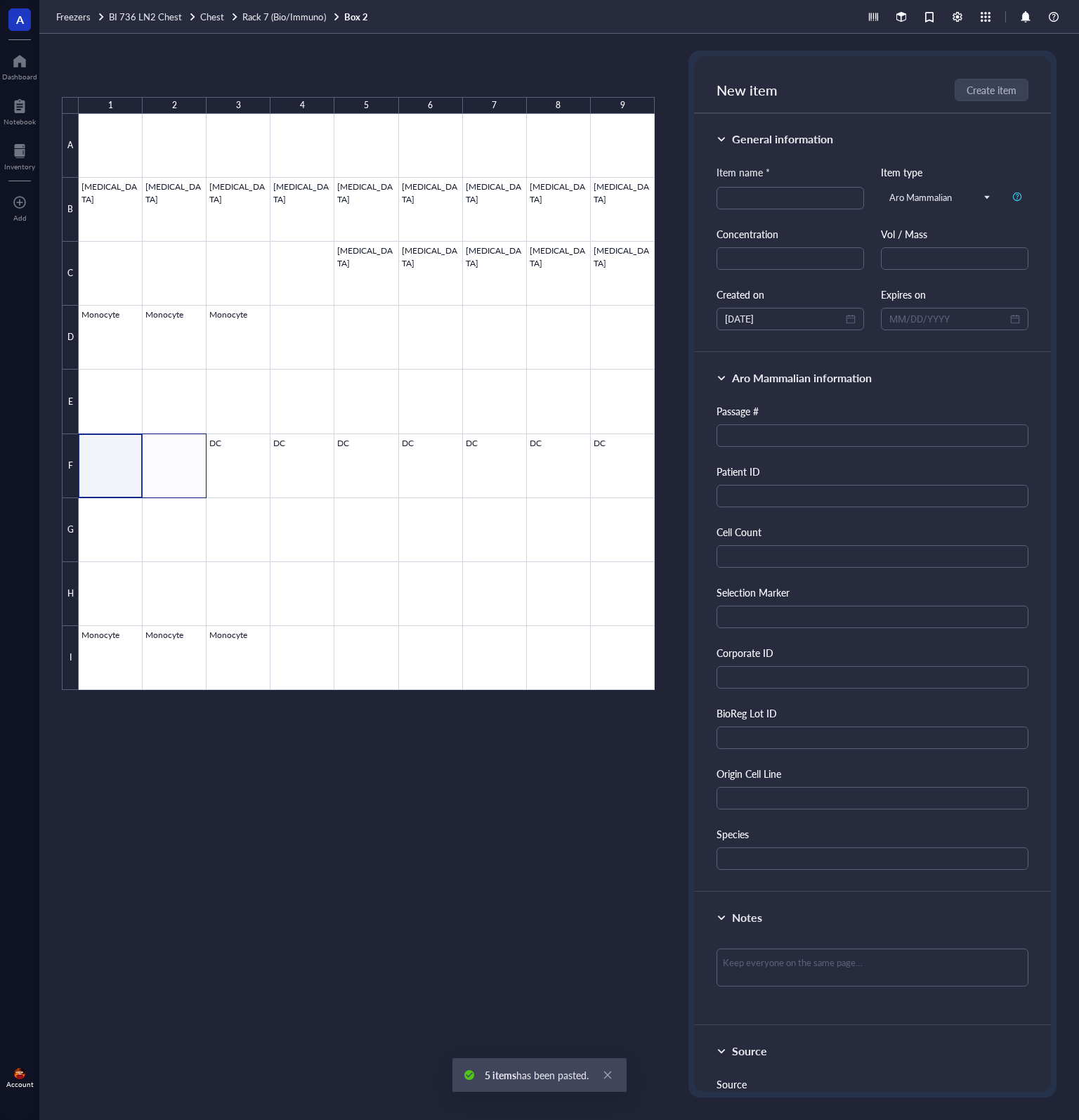
click at [168, 461] on div at bounding box center [366, 402] width 576 height 576
click at [132, 71] on button "Paste ( 1 )" at bounding box center [135, 73] width 38 height 22
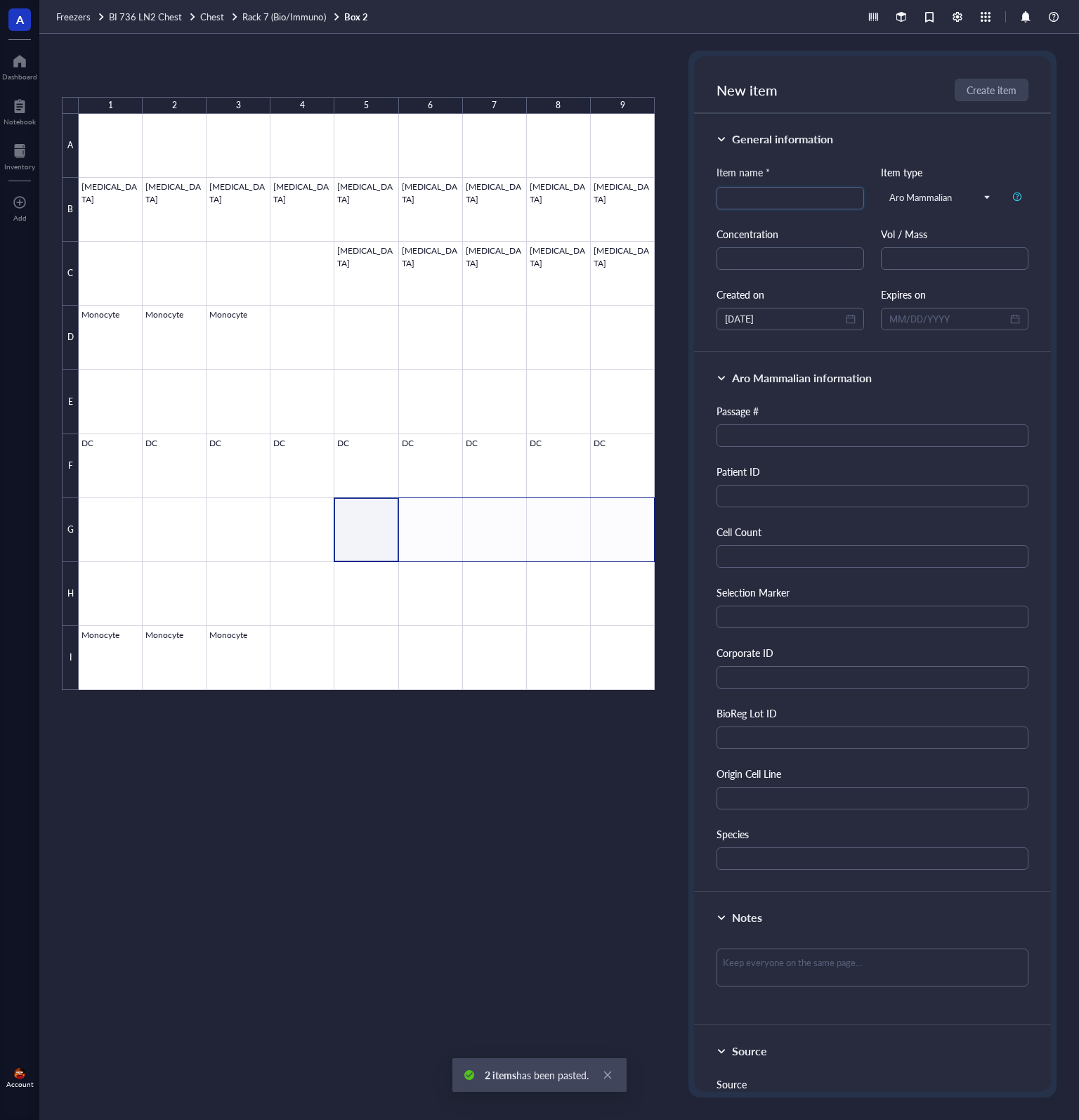
click at [638, 534] on div at bounding box center [366, 402] width 576 height 576
click at [140, 74] on button "Paste ( 1 )" at bounding box center [135, 73] width 38 height 22
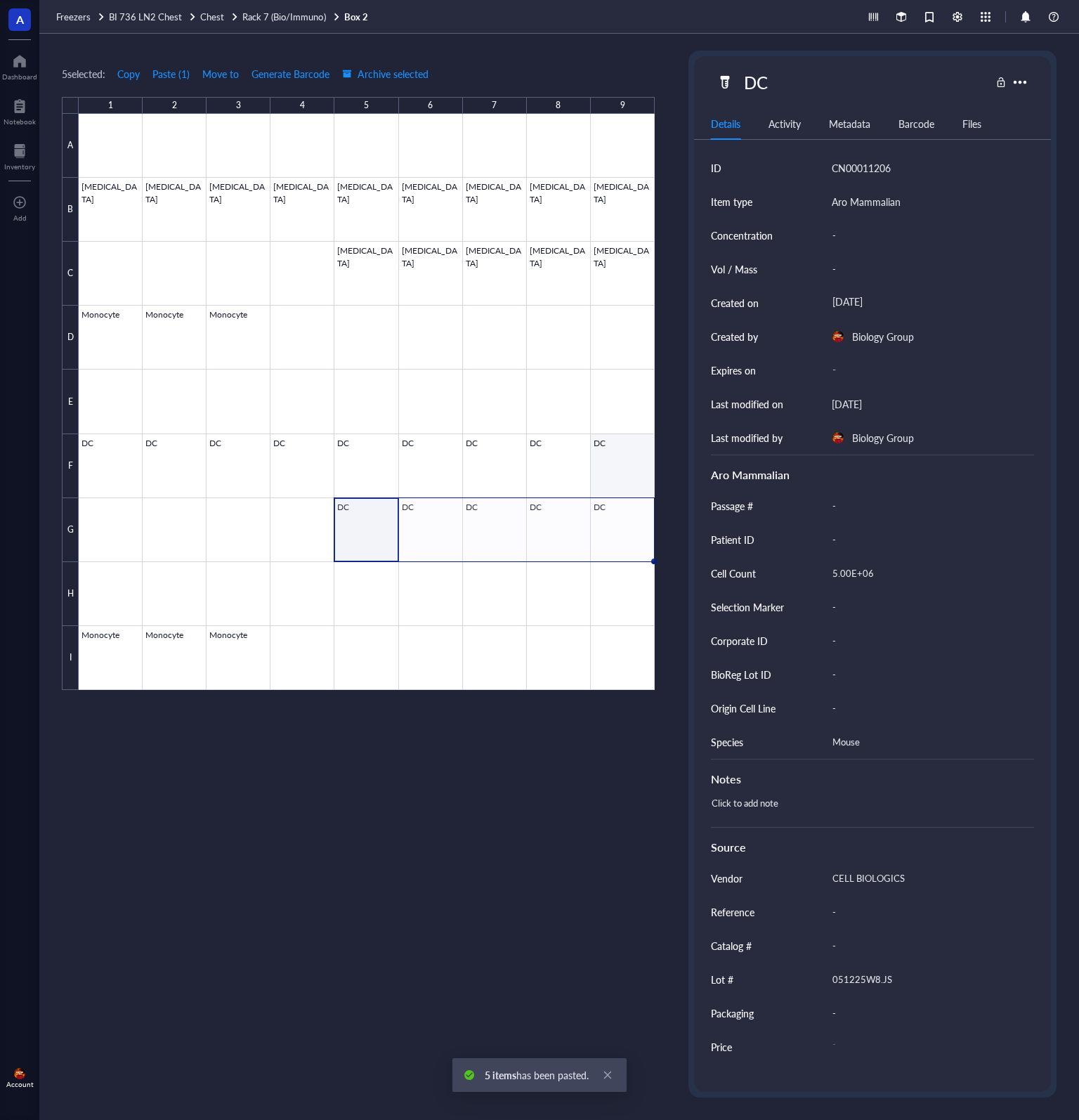
click at [631, 469] on div at bounding box center [366, 402] width 576 height 576
